Goal: Task Accomplishment & Management: Manage account settings

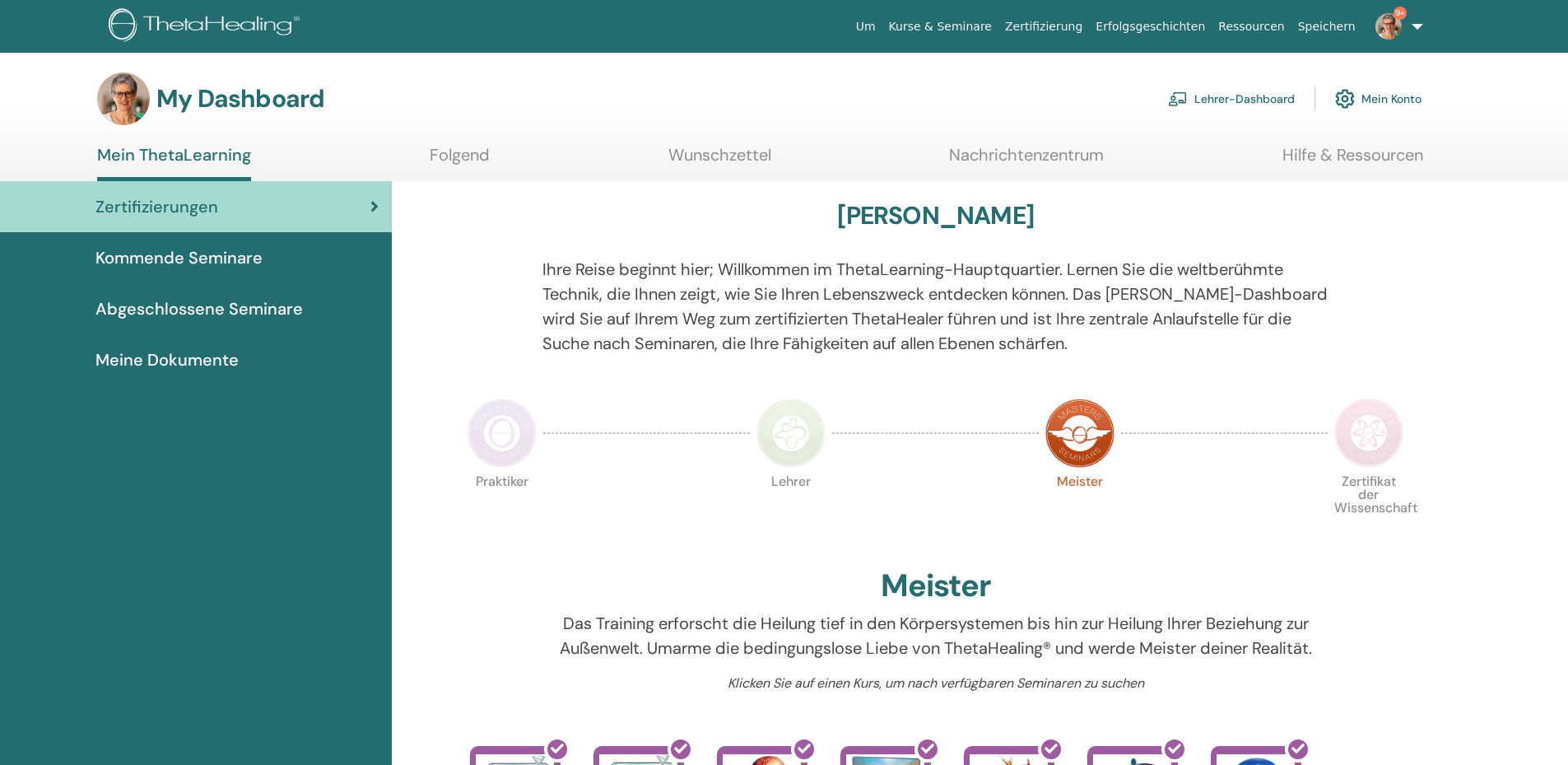
click at [1244, 95] on link "Lehrer-Dashboard" at bounding box center [1232, 99] width 126 height 36
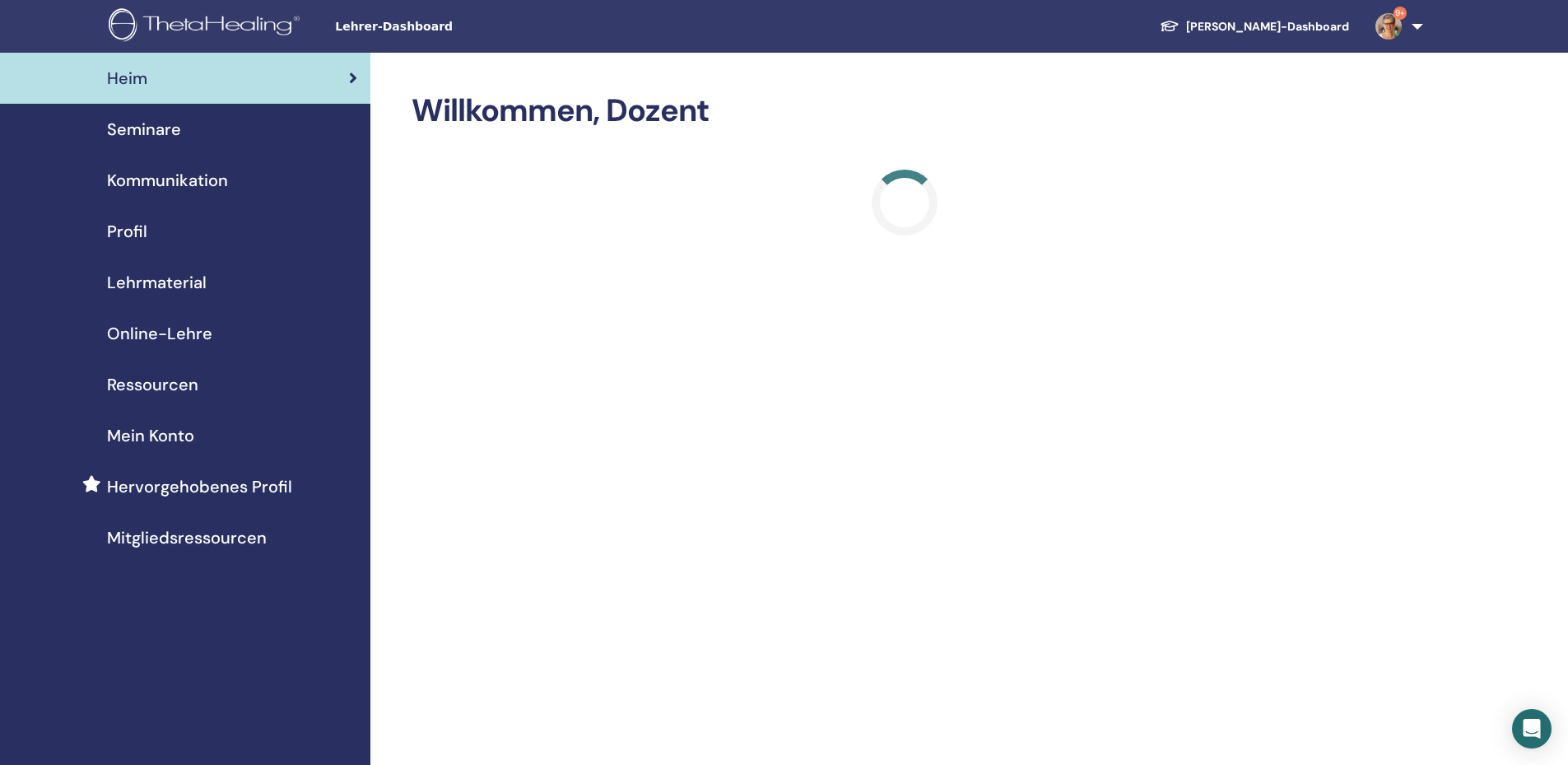
click at [169, 123] on span "Seminare" at bounding box center [144, 129] width 74 height 25
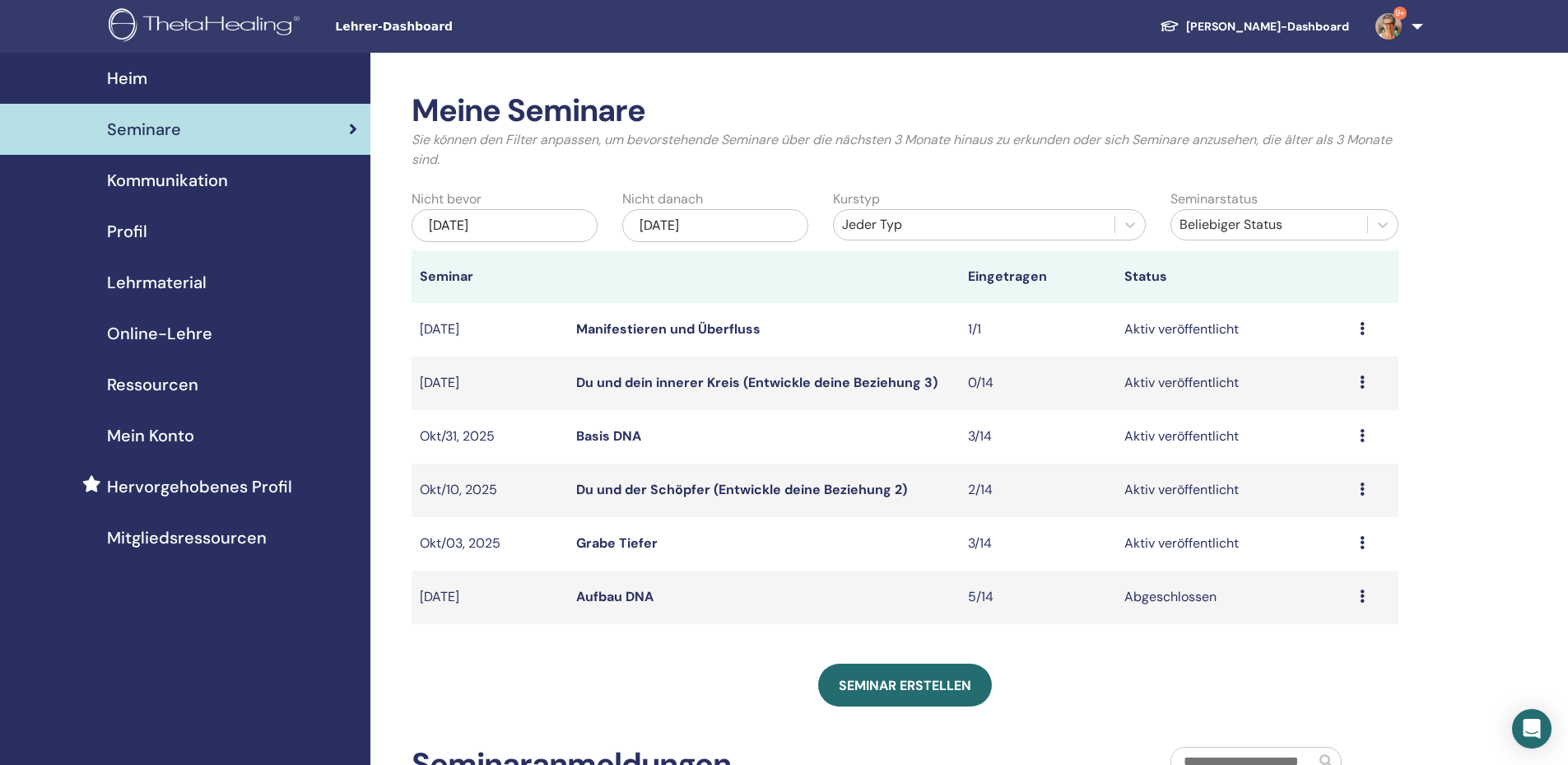
click at [1362, 546] on icon at bounding box center [1362, 542] width 5 height 13
click at [1326, 607] on link "Teilnehmer" at bounding box center [1318, 609] width 67 height 18
